Goal: Transaction & Acquisition: Purchase product/service

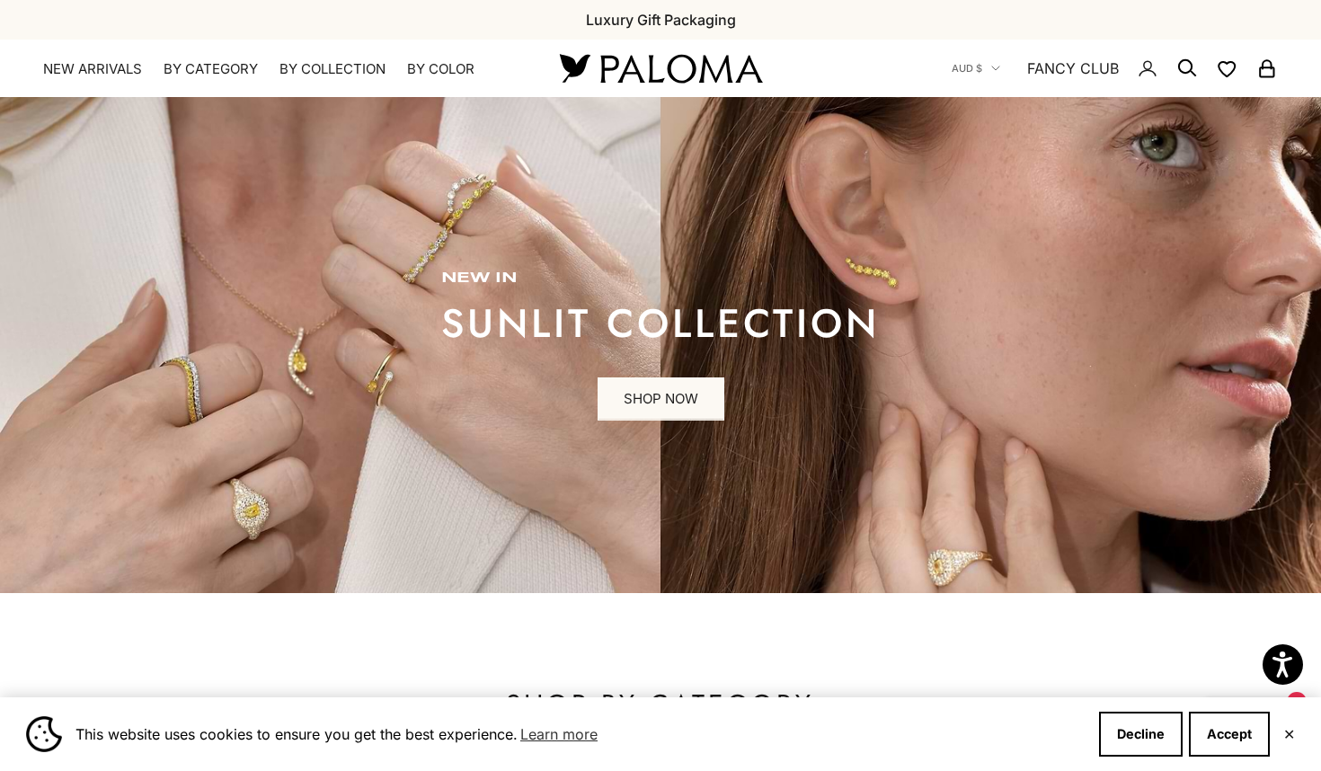
scroll to position [1471, 0]
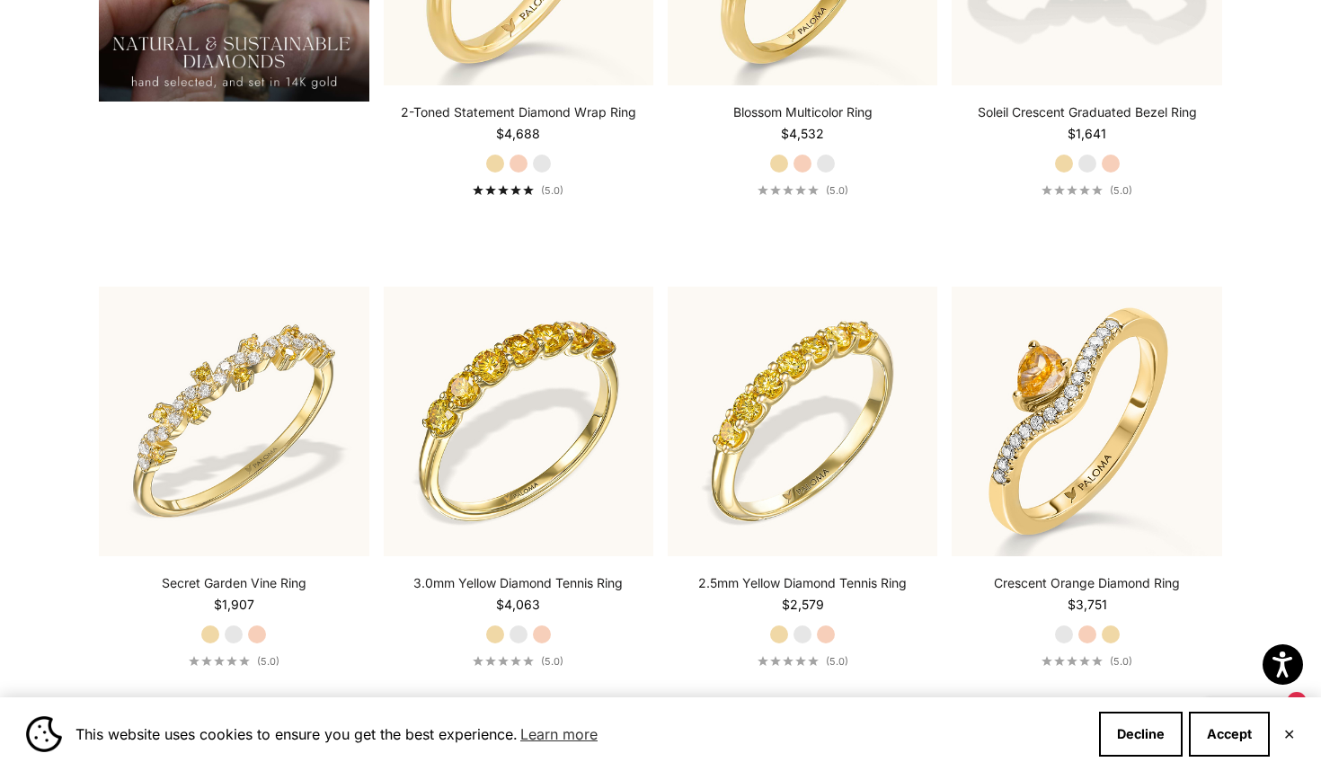
scroll to position [1734, 0]
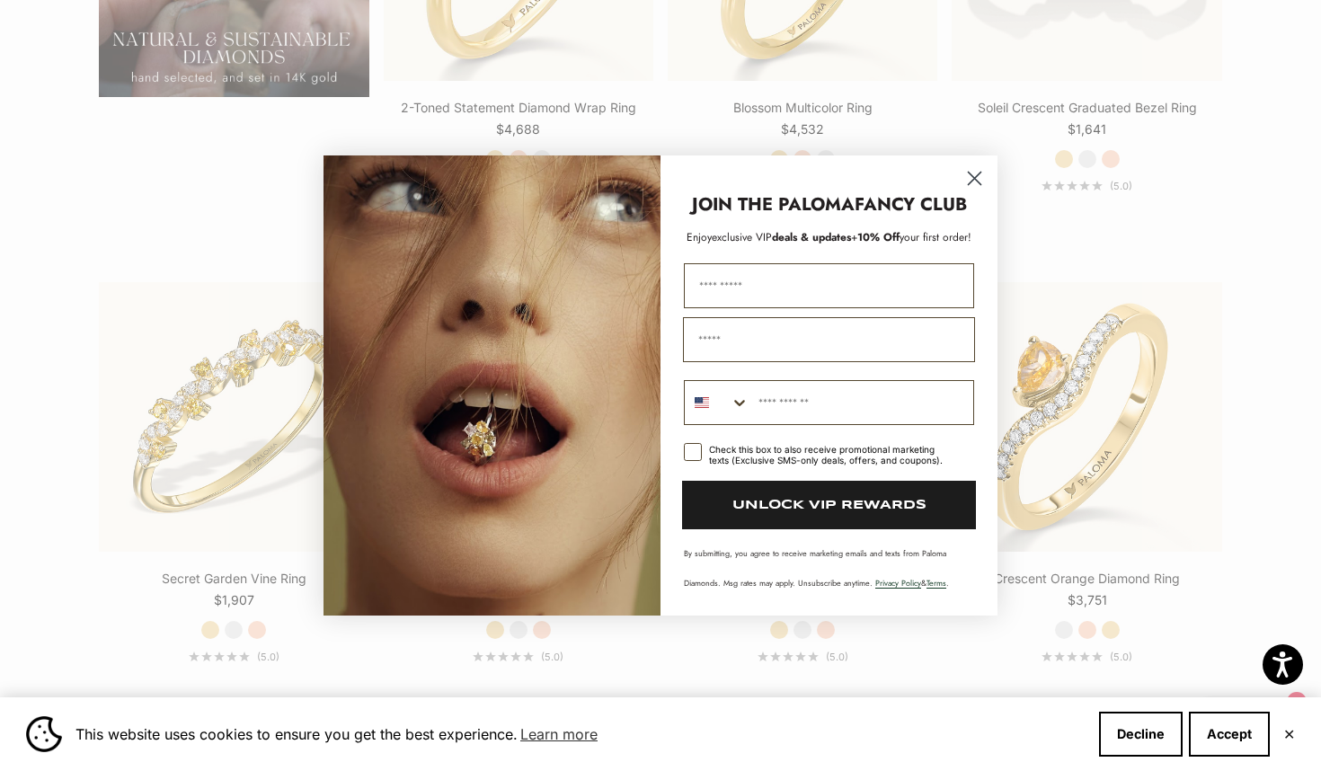
click at [976, 173] on circle "Close dialog" at bounding box center [975, 179] width 30 height 30
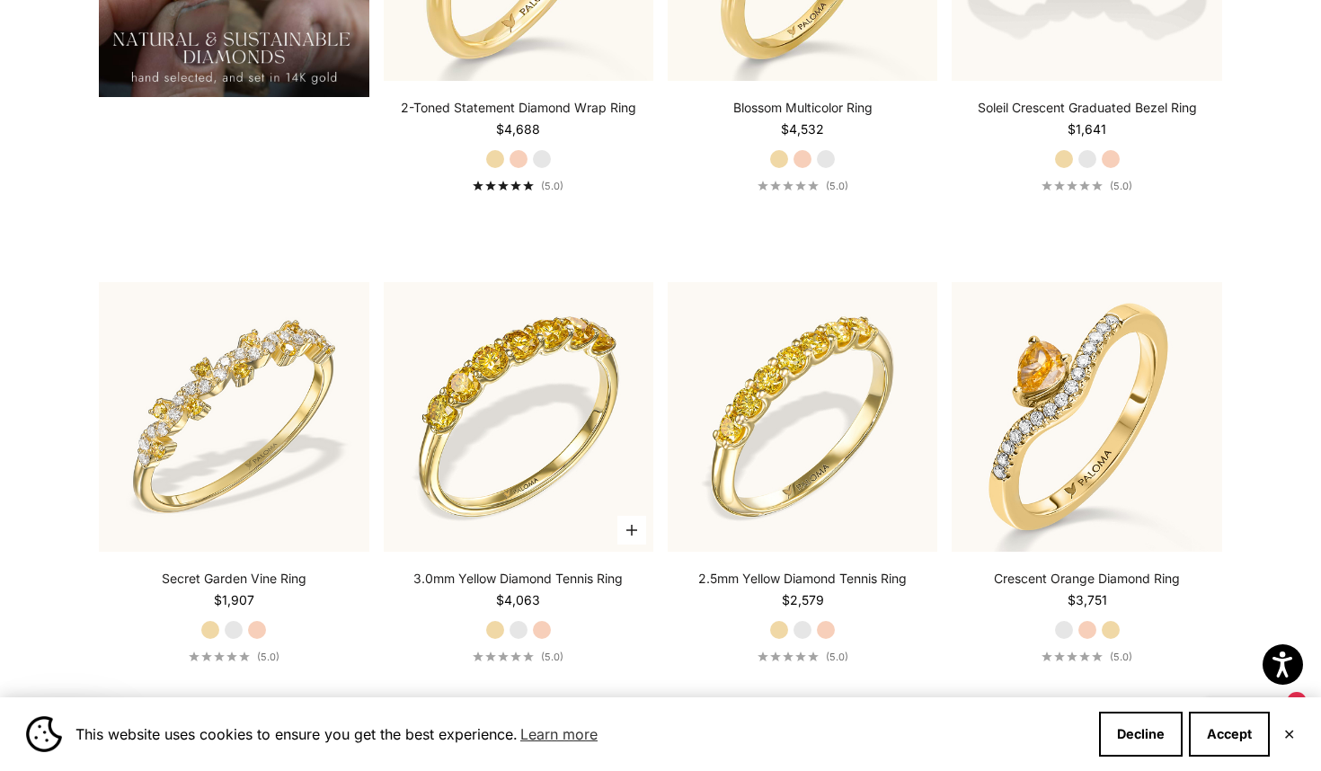
click at [543, 632] on label "Rose Gold" at bounding box center [542, 630] width 20 height 20
click at [519, 625] on label "White Gold" at bounding box center [519, 630] width 20 height 20
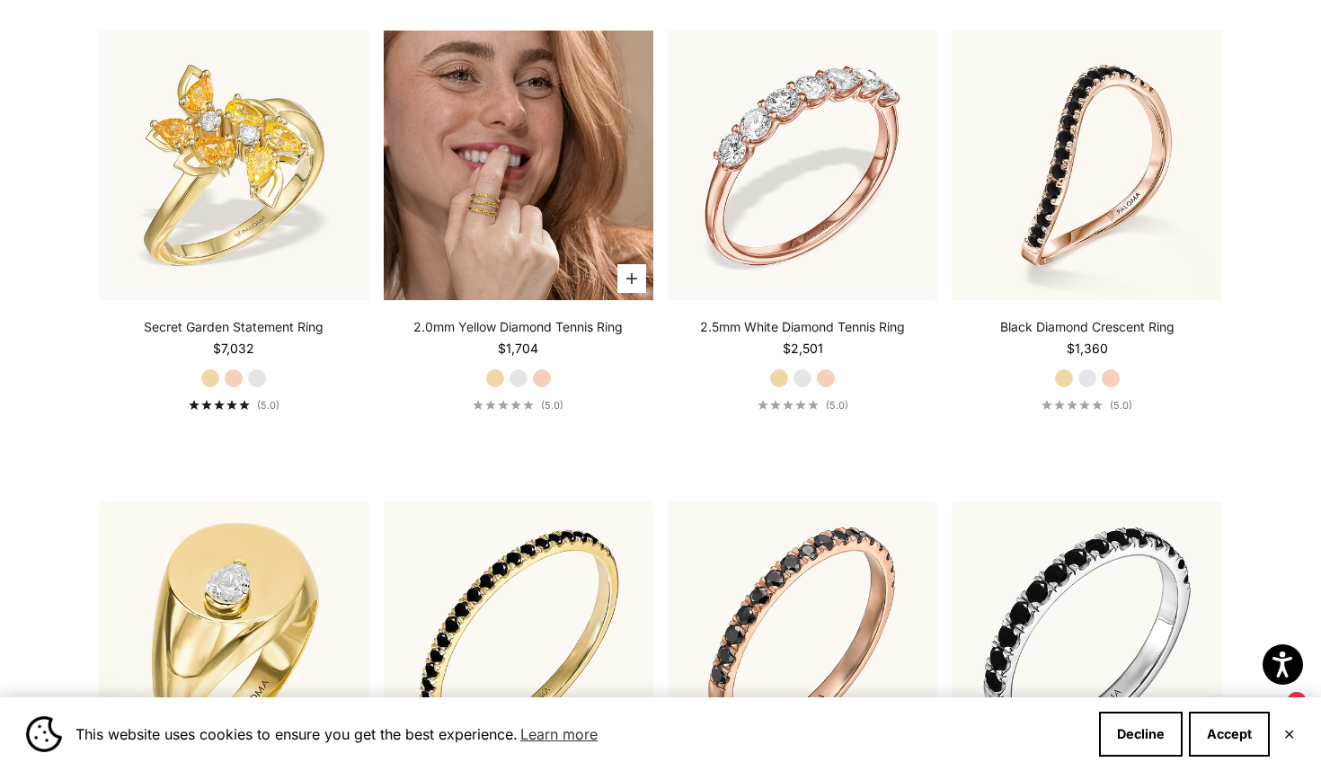
scroll to position [6230, 0]
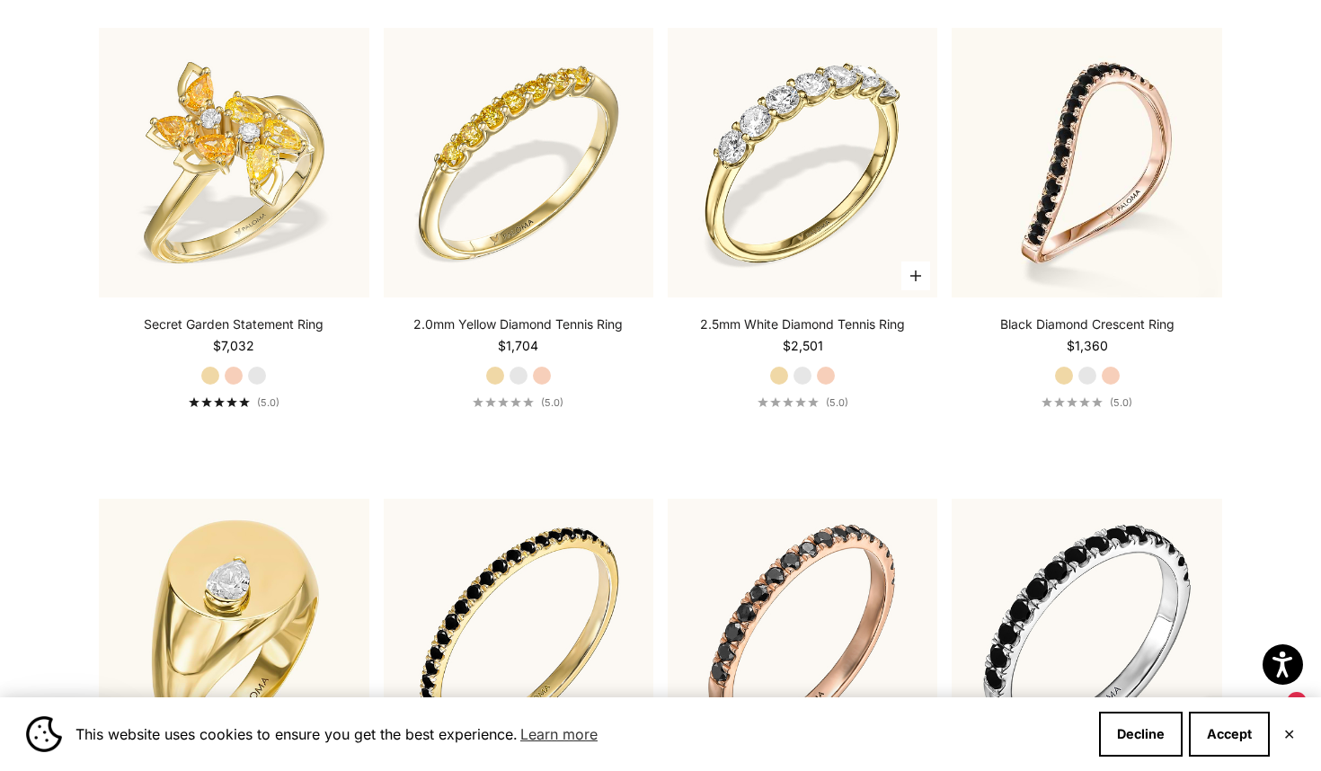
click at [881, 183] on img at bounding box center [803, 163] width 270 height 270
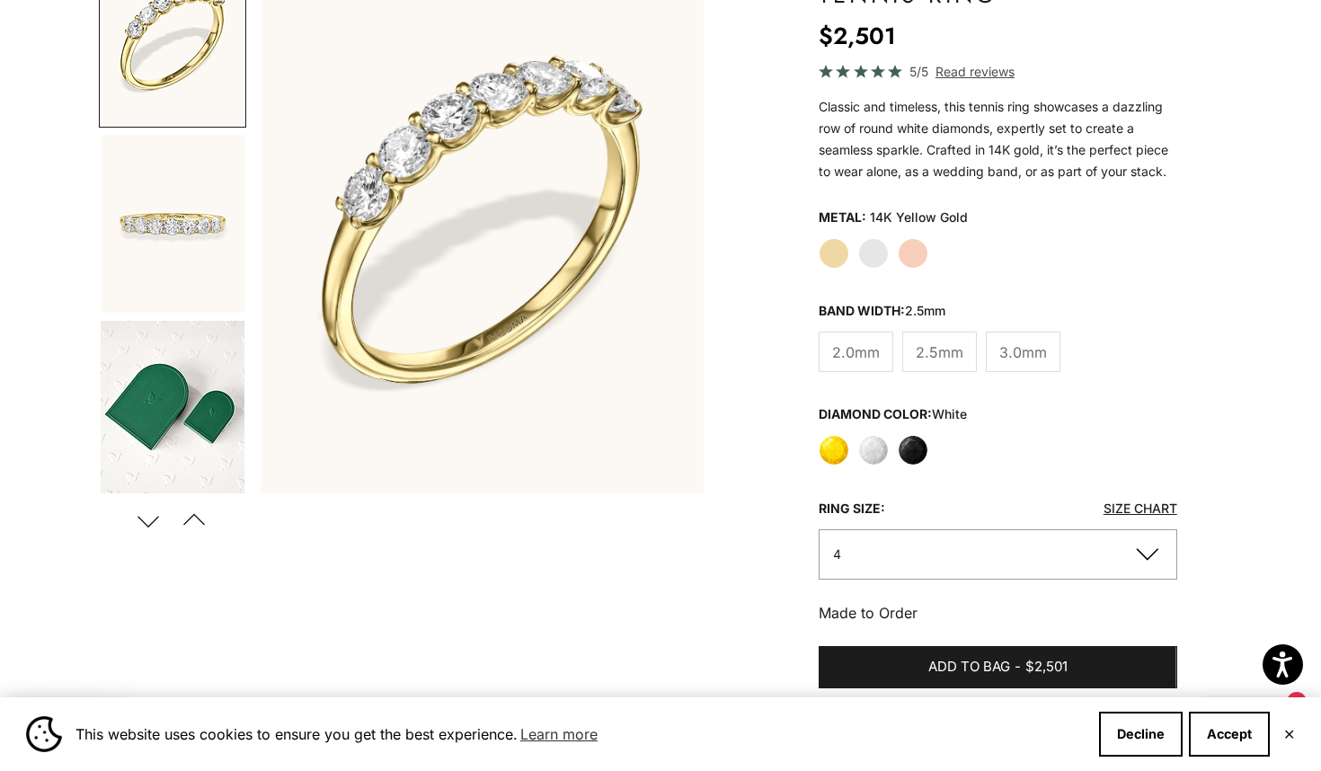
scroll to position [238, 0]
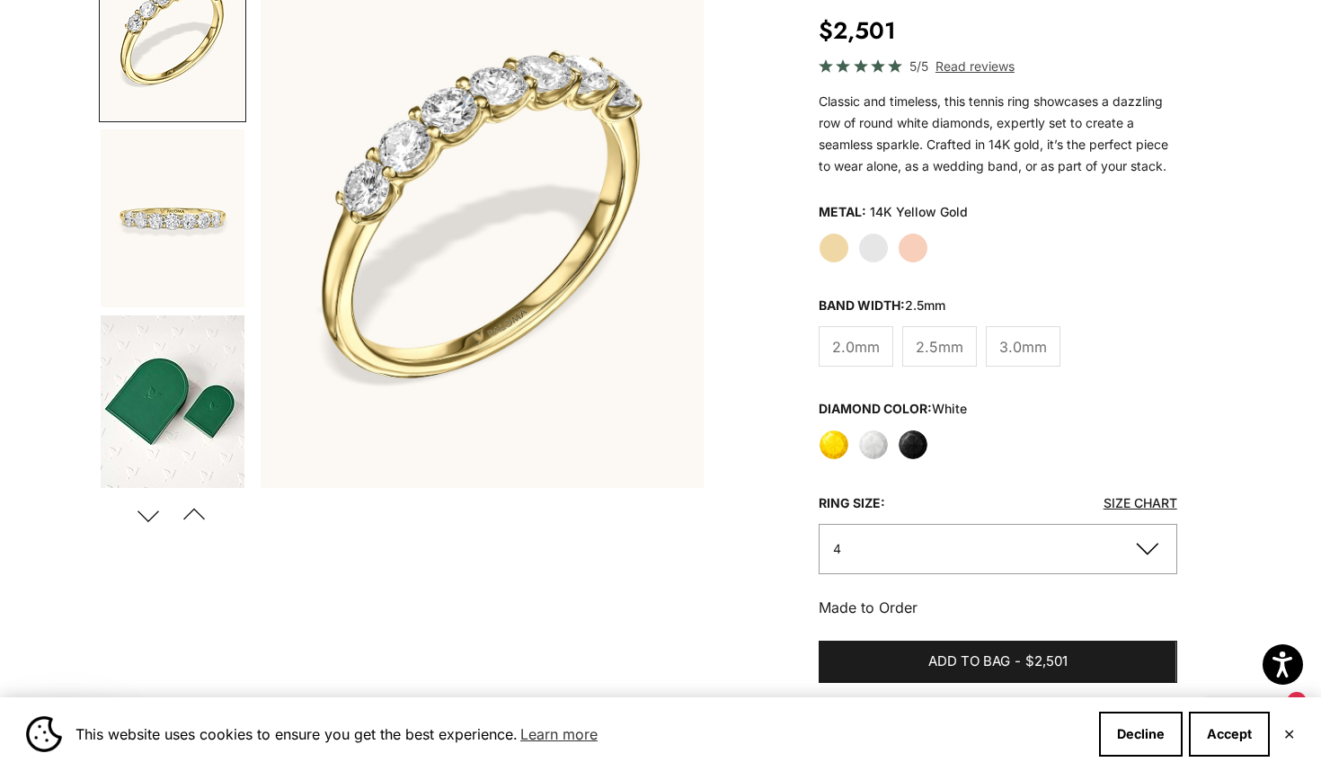
click at [151, 510] on button "Next" at bounding box center [148, 514] width 40 height 41
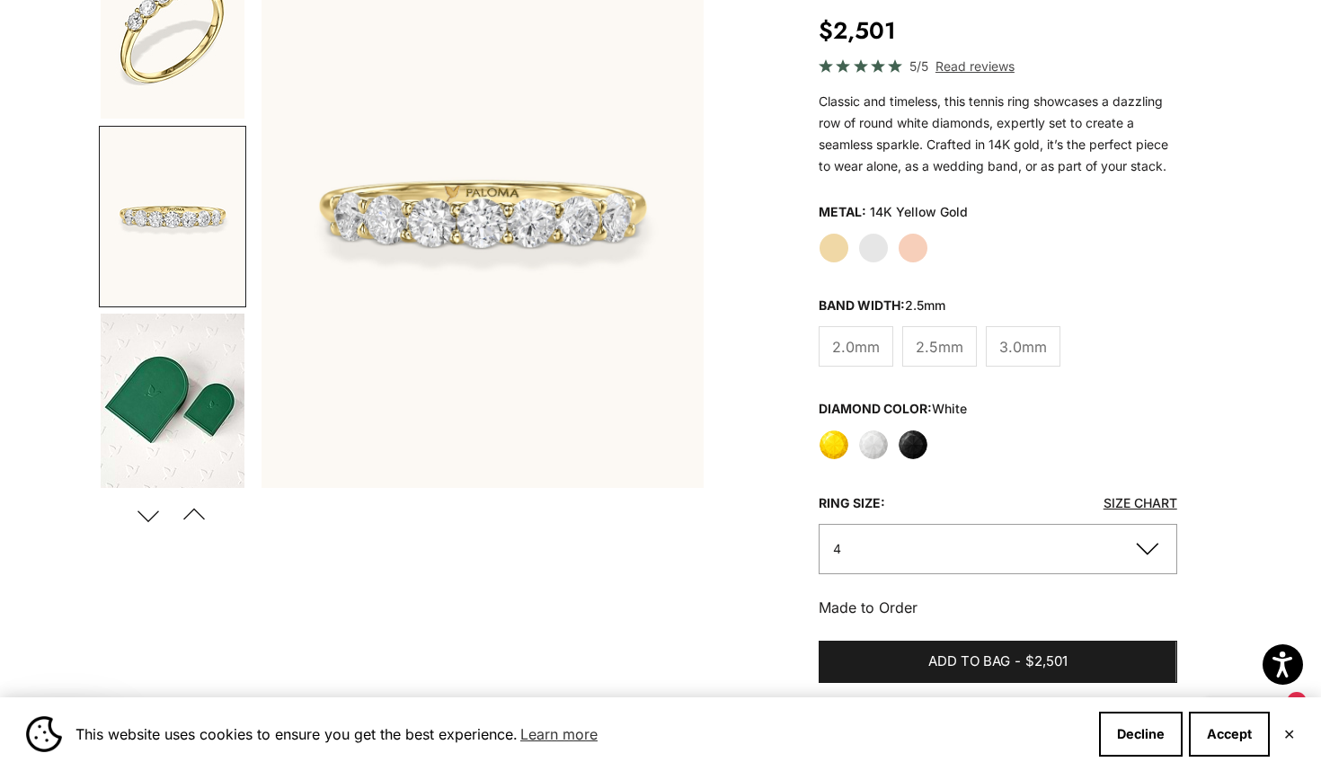
scroll to position [0, 465]
click at [150, 510] on button "Next" at bounding box center [148, 514] width 40 height 41
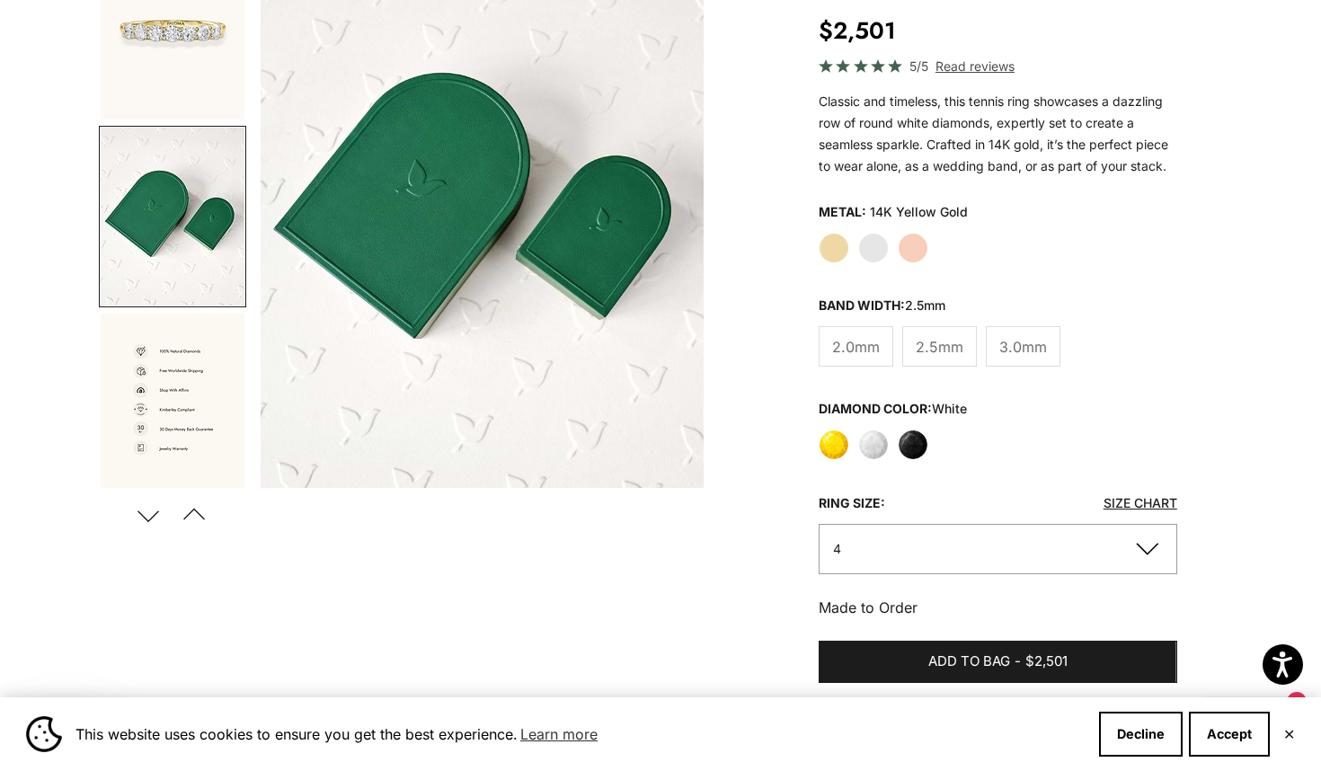
click at [150, 510] on button "Next" at bounding box center [148, 514] width 40 height 41
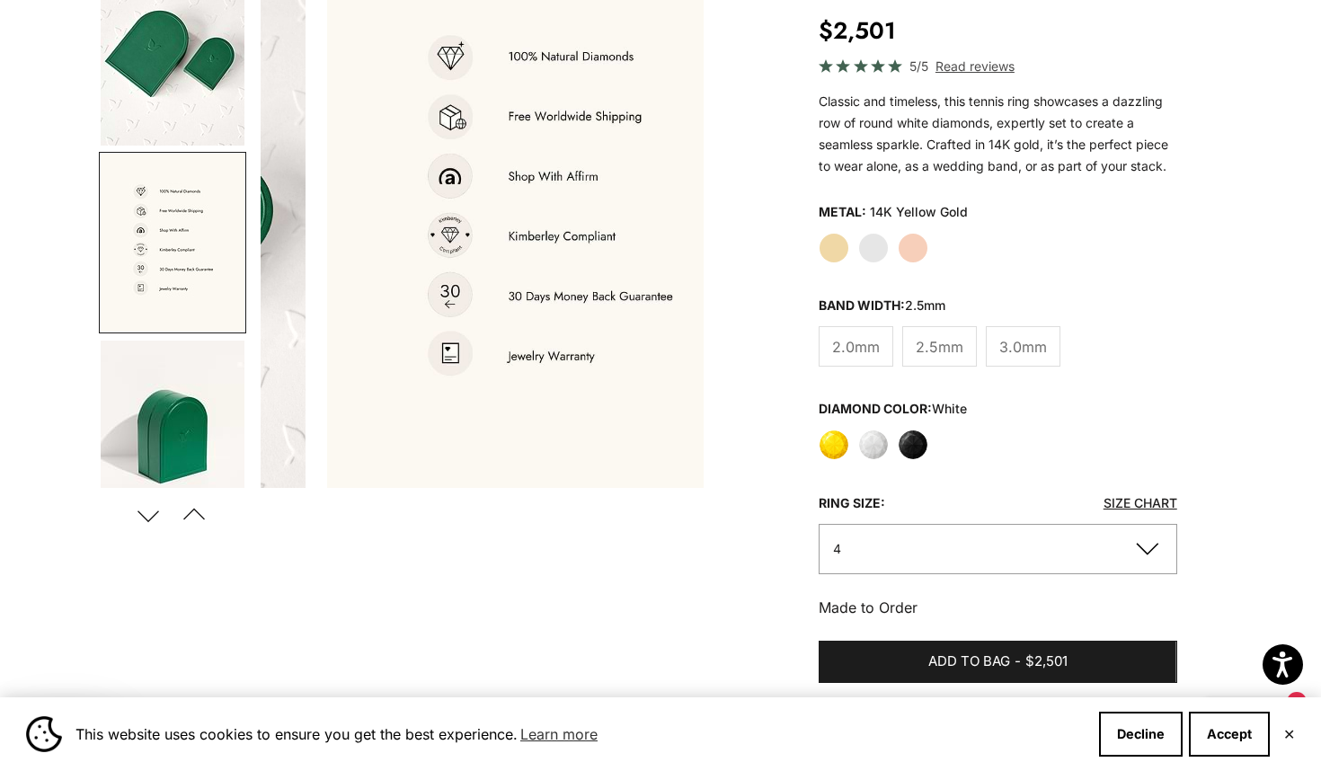
scroll to position [0, 1394]
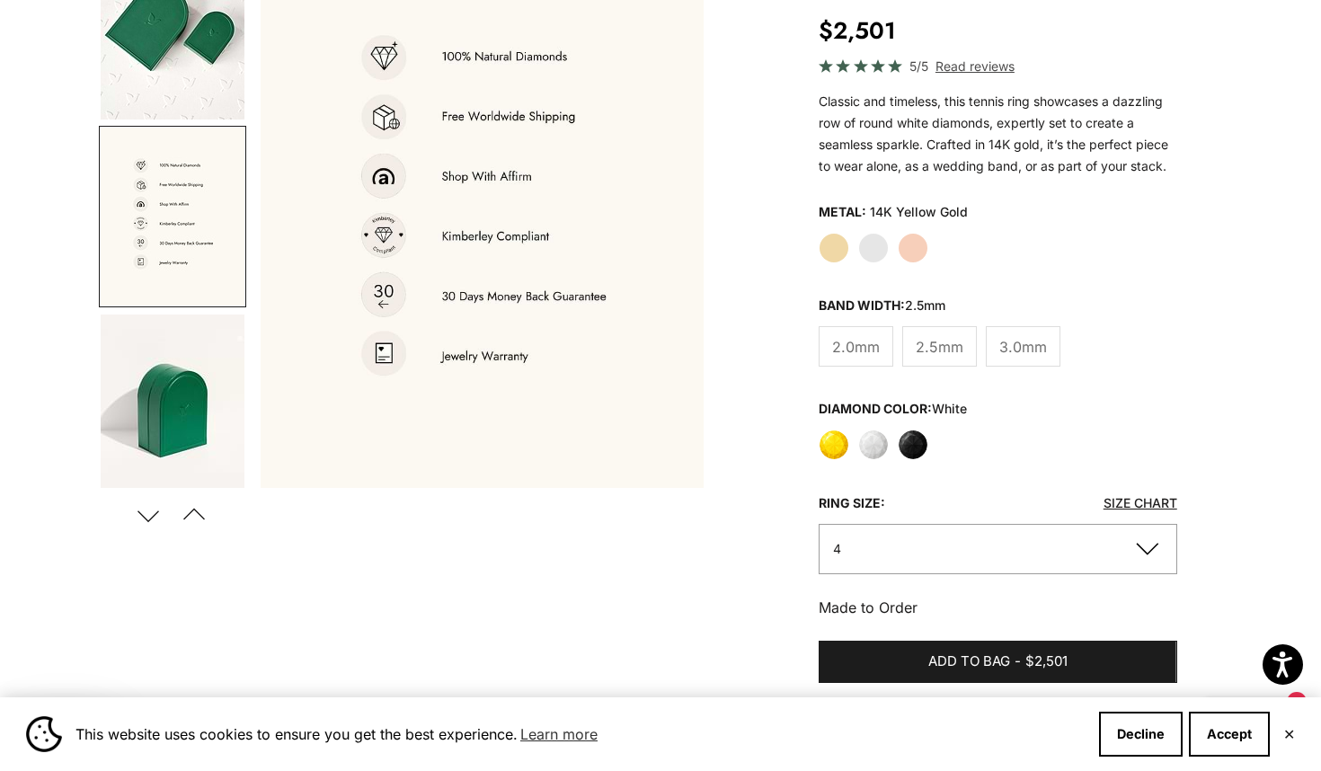
click at [150, 509] on button "Next" at bounding box center [148, 514] width 40 height 41
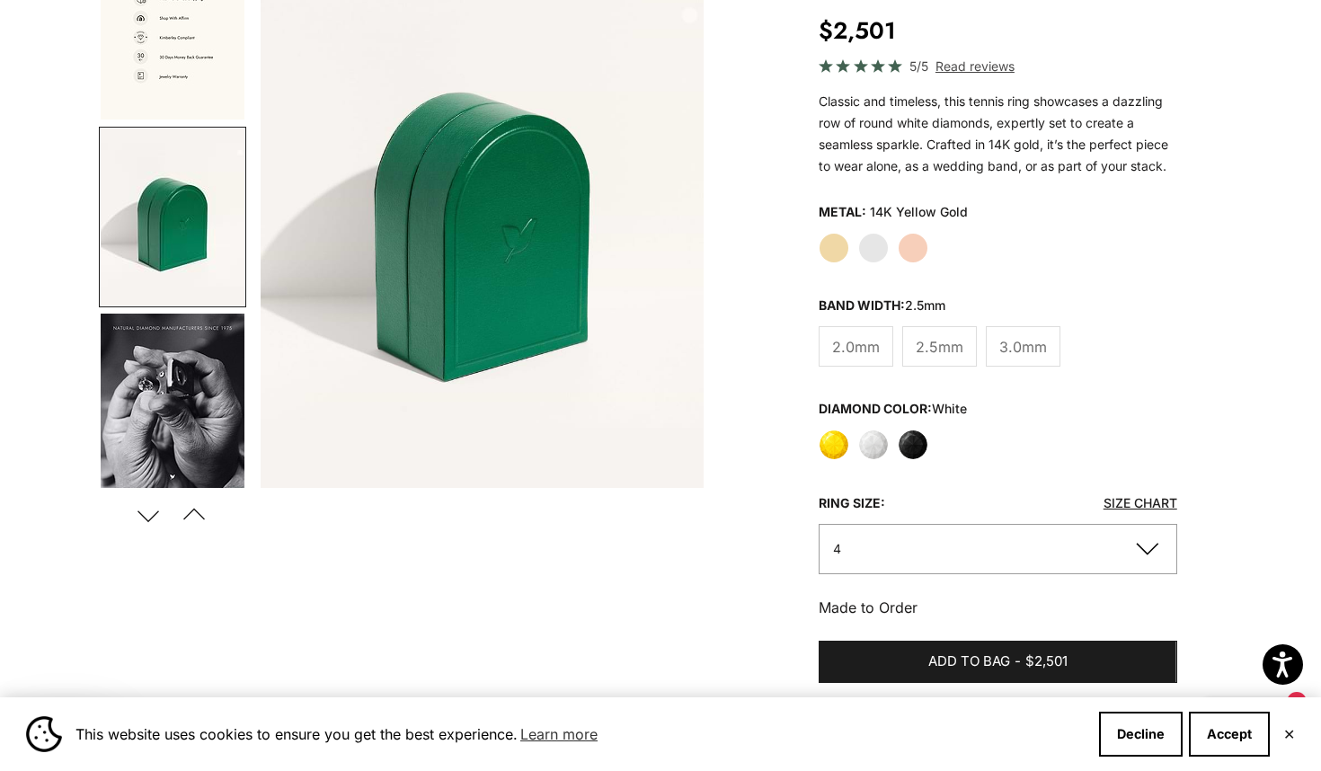
click at [150, 509] on button "Next" at bounding box center [148, 514] width 40 height 41
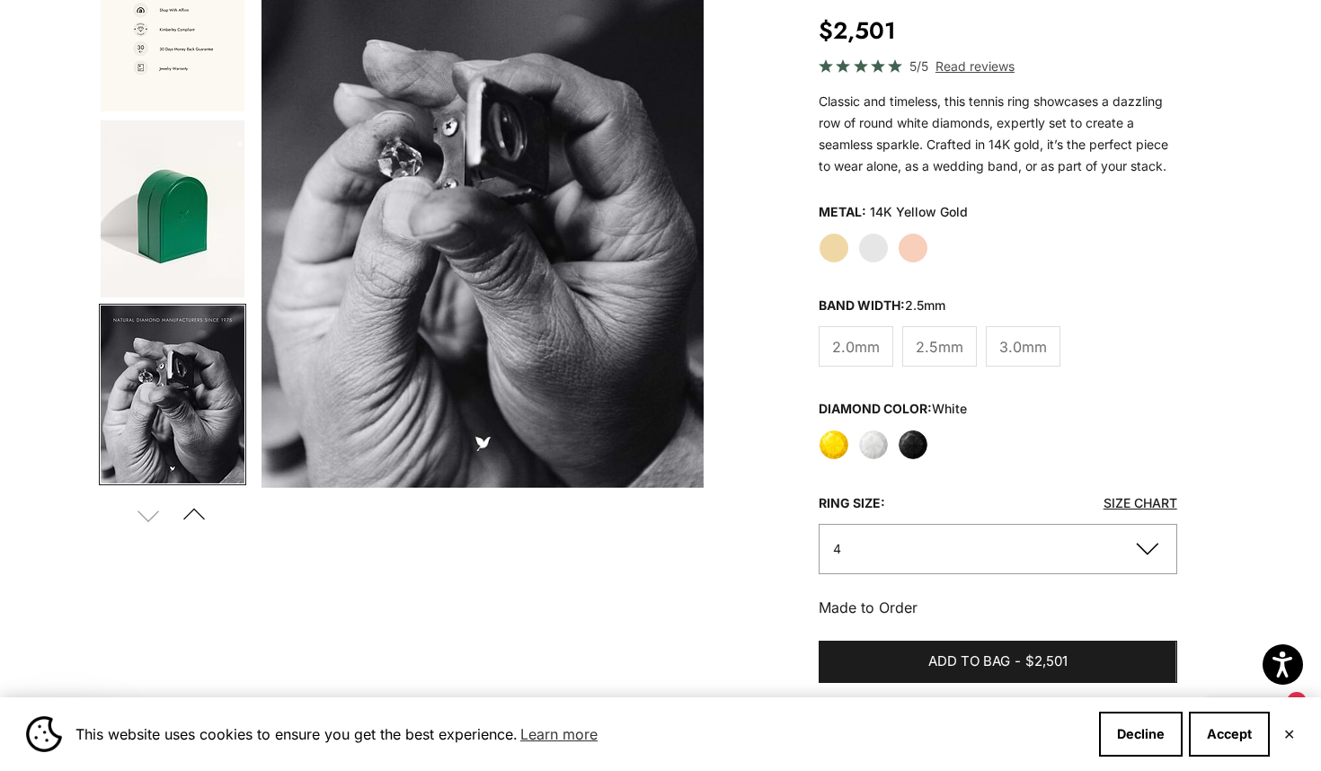
click at [871, 441] on label "White" at bounding box center [873, 445] width 31 height 31
click at [1287, 484] on div "Home Black & White Collection 2.5mm White Diamond Tennis Ring Zoom picture Save…" at bounding box center [660, 620] width 1321 height 1436
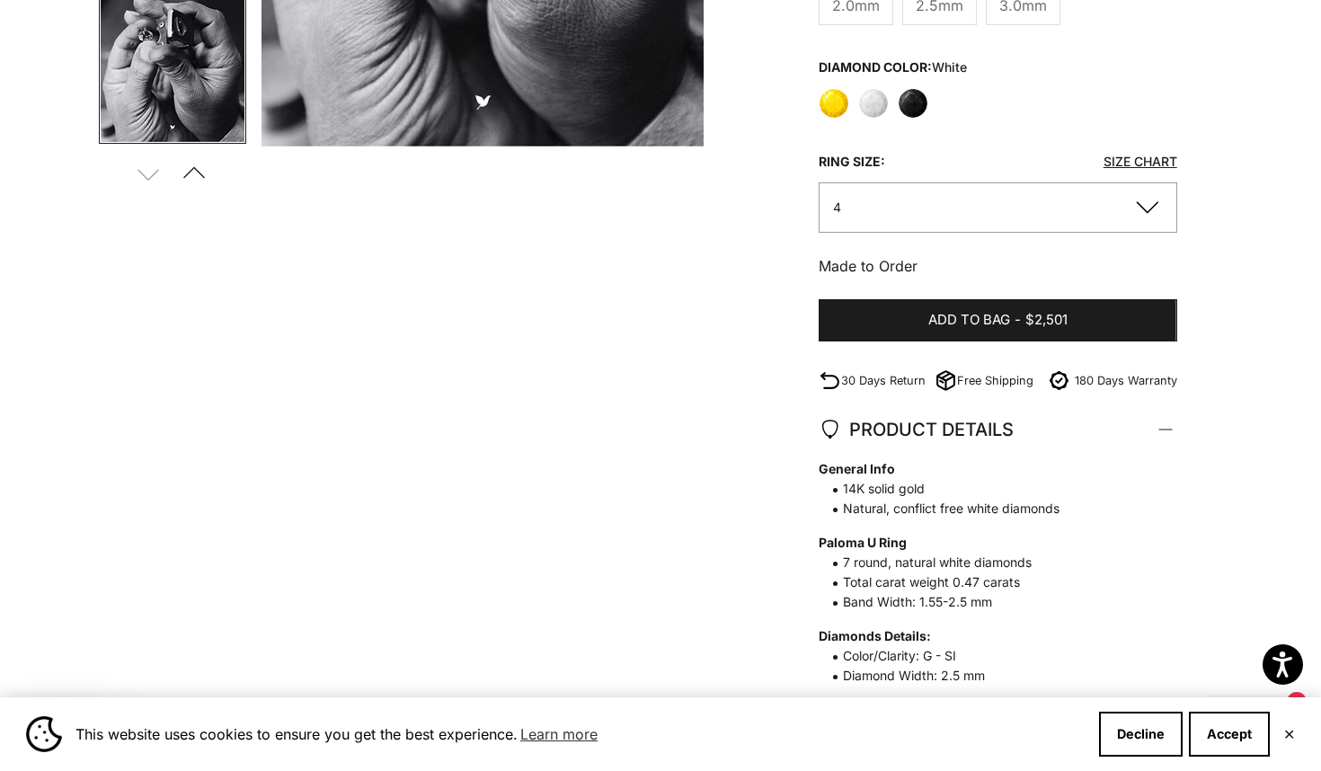
scroll to position [0, 0]
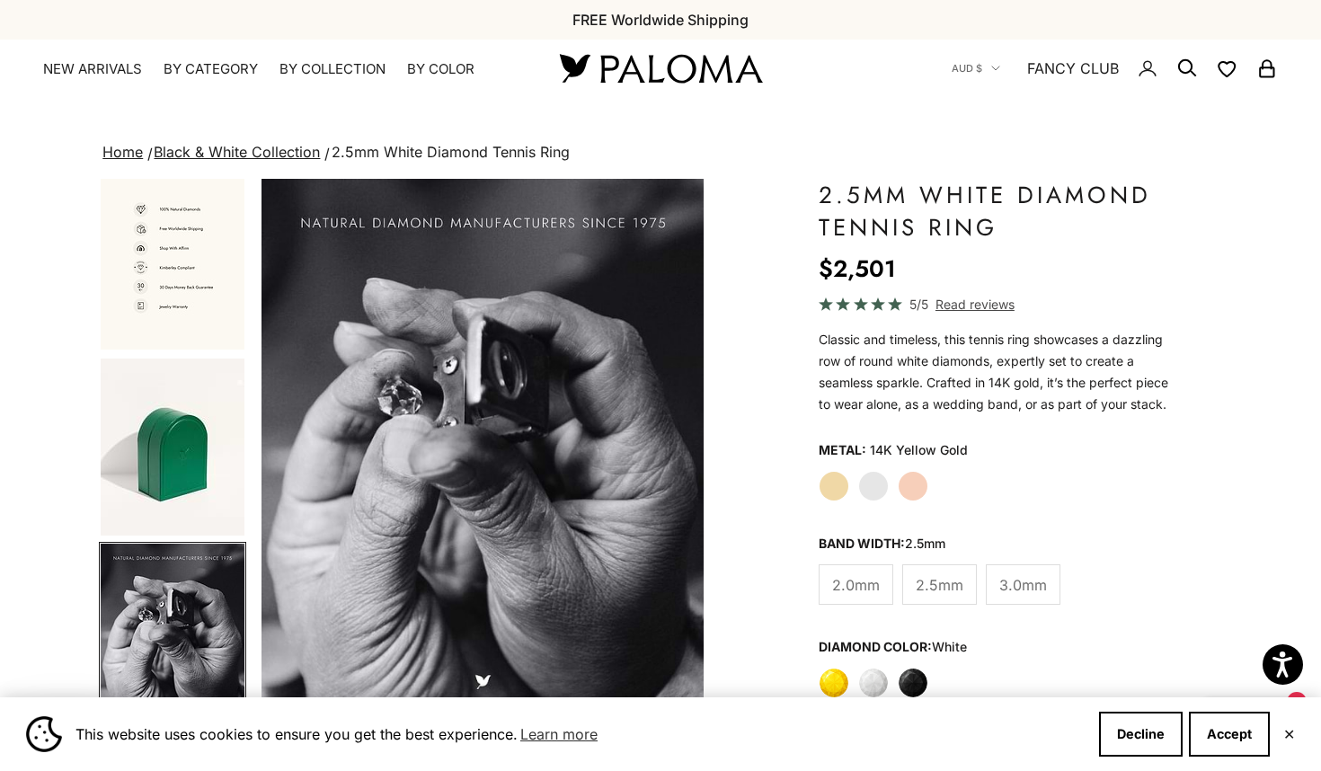
click at [125, 146] on link "Home" at bounding box center [122, 152] width 40 height 18
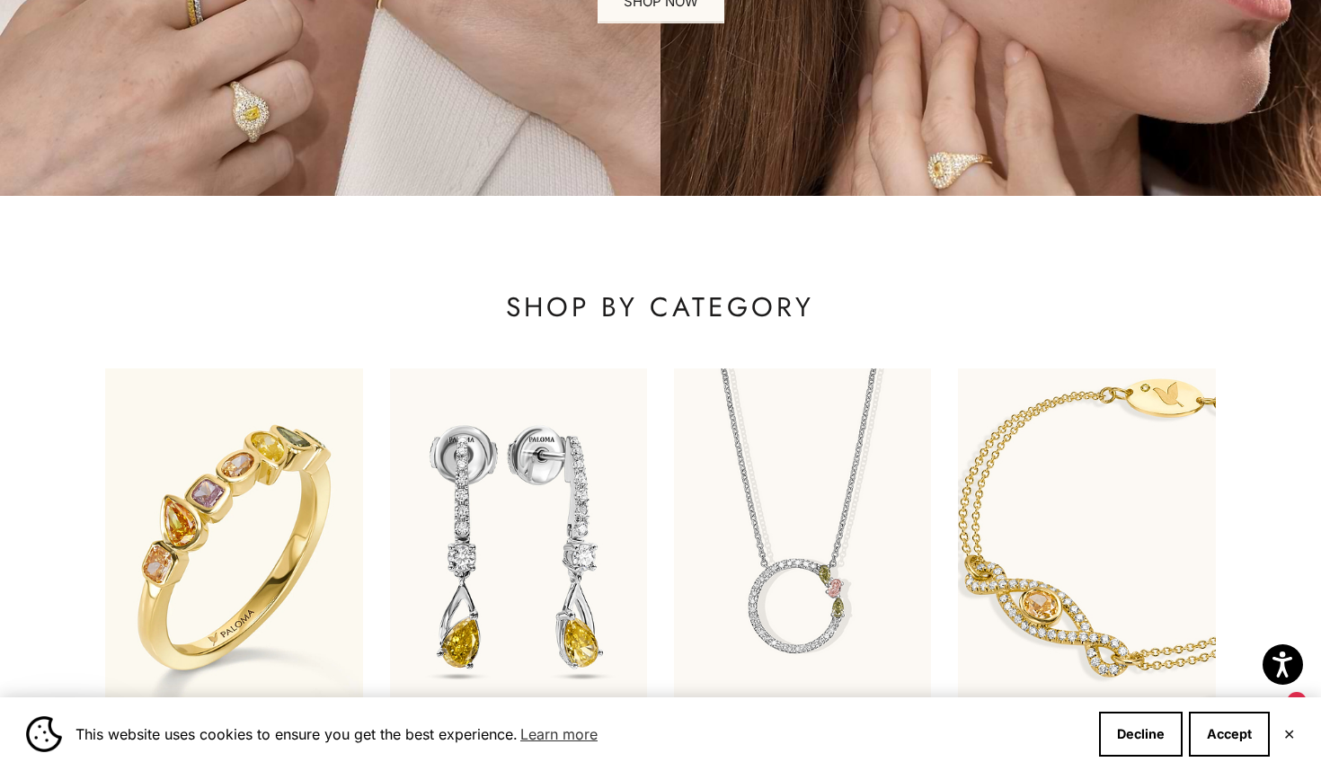
scroll to position [402, 0]
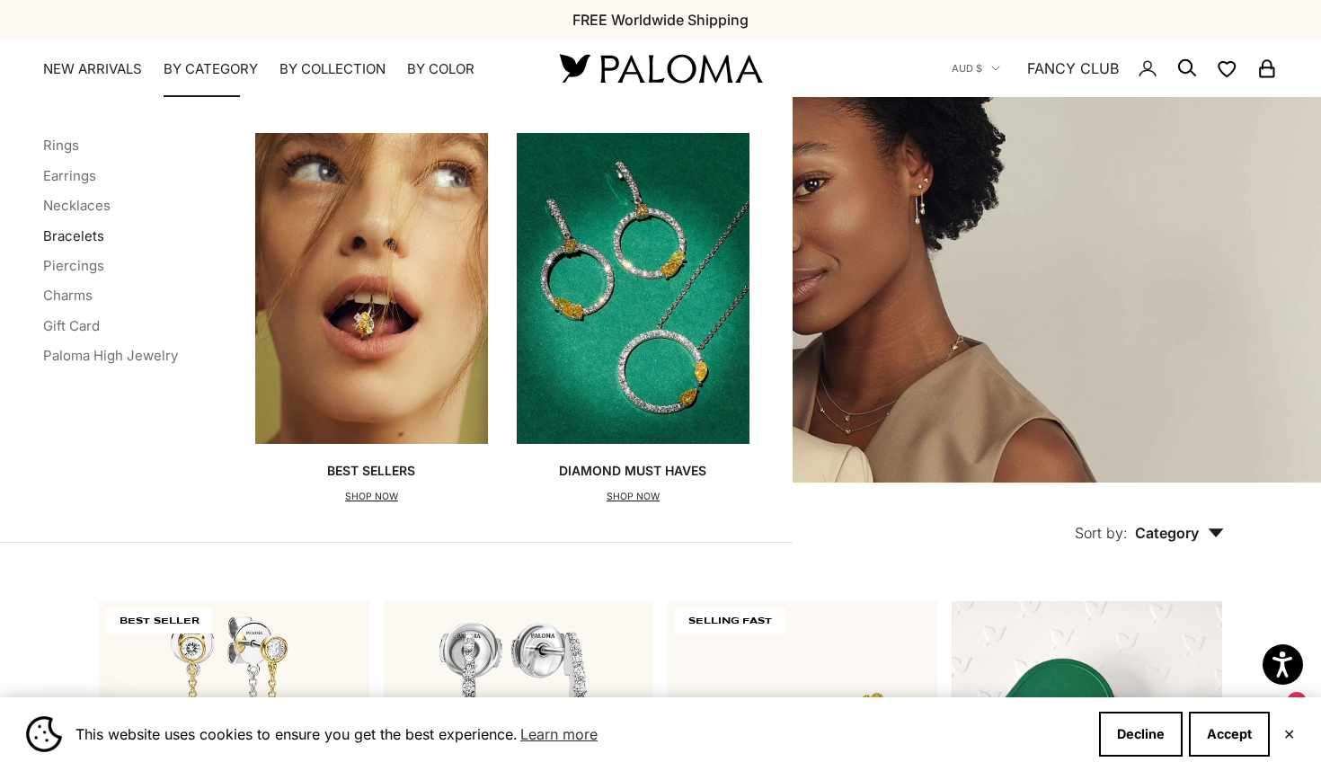
click at [85, 231] on link "Bracelets" at bounding box center [73, 235] width 61 height 17
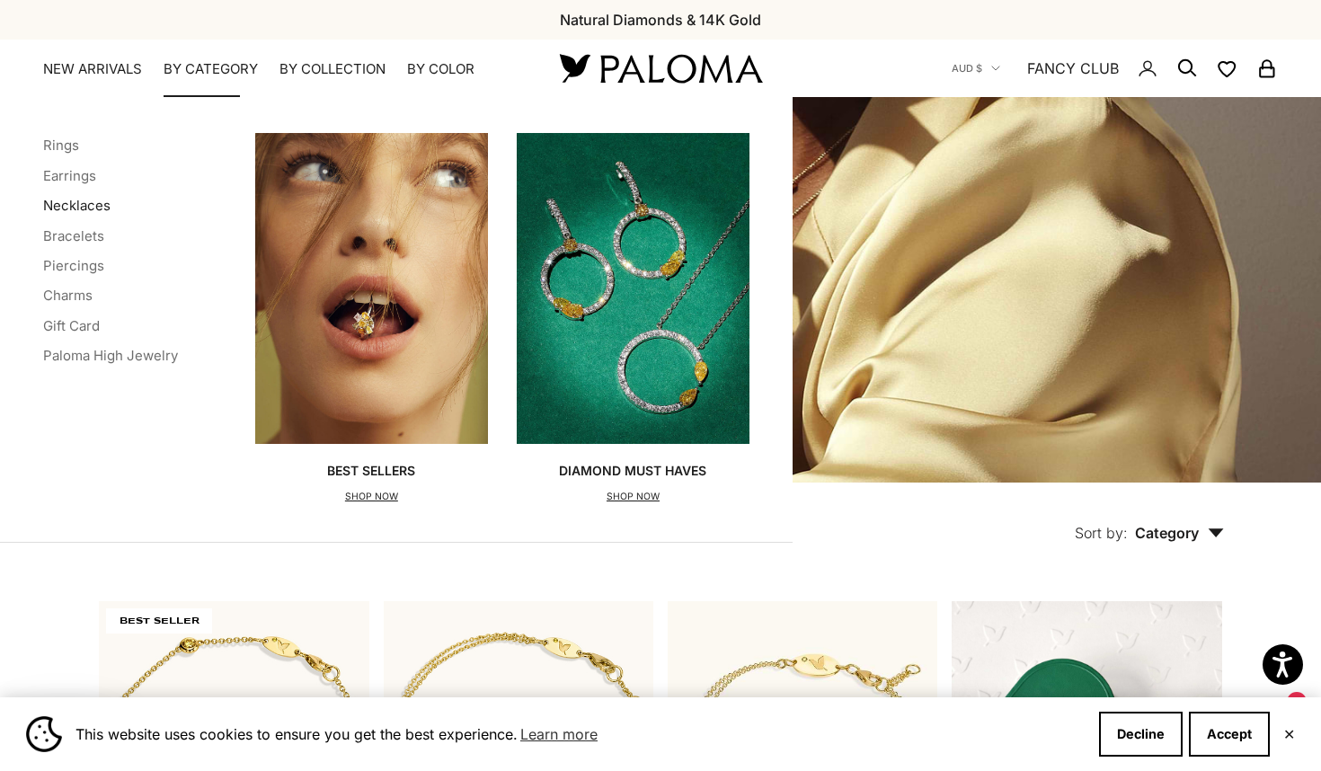
click at [79, 200] on link "Necklaces" at bounding box center [76, 205] width 67 height 17
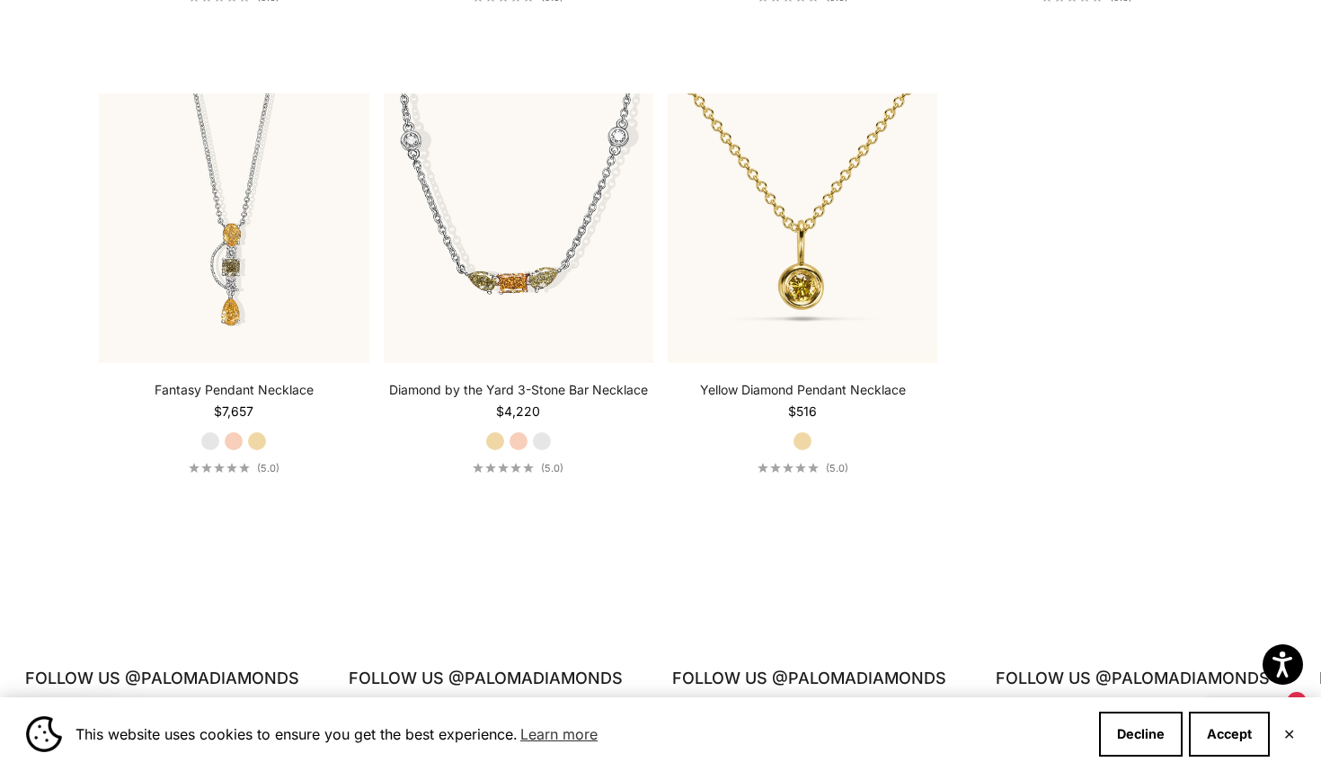
scroll to position [2466, 0]
